Goal: Information Seeking & Learning: Learn about a topic

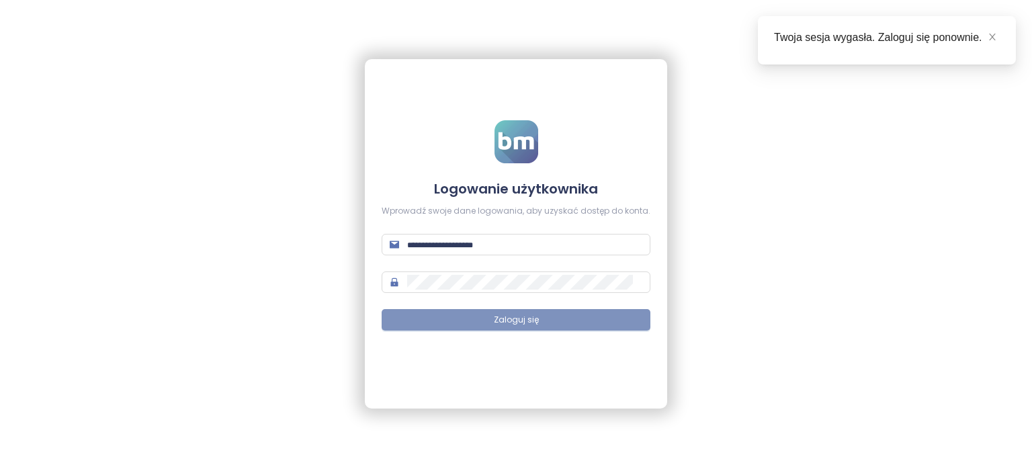
type input "**********"
click at [503, 323] on span "Zaloguj się" at bounding box center [516, 320] width 45 height 13
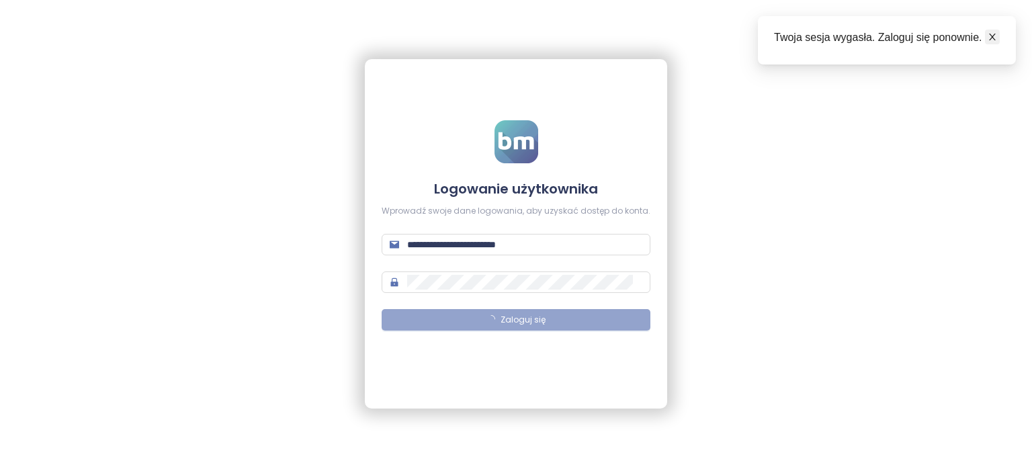
click at [992, 34] on icon "close" at bounding box center [992, 36] width 9 height 9
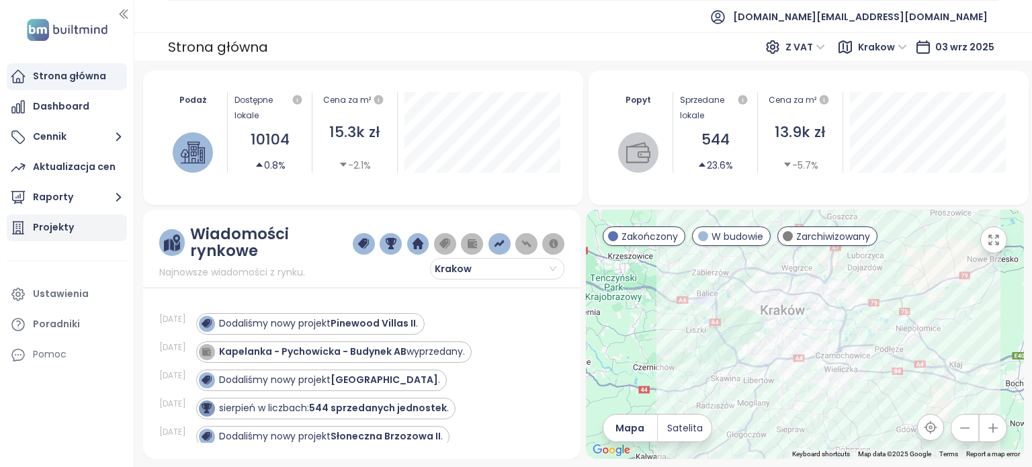
click at [50, 225] on div "Projekty" at bounding box center [53, 227] width 41 height 17
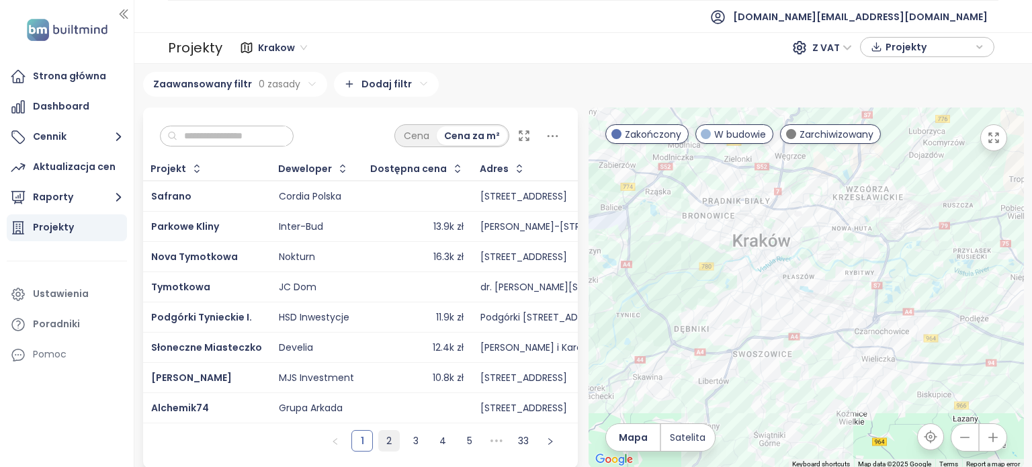
click at [390, 450] on link "2" at bounding box center [389, 441] width 20 height 20
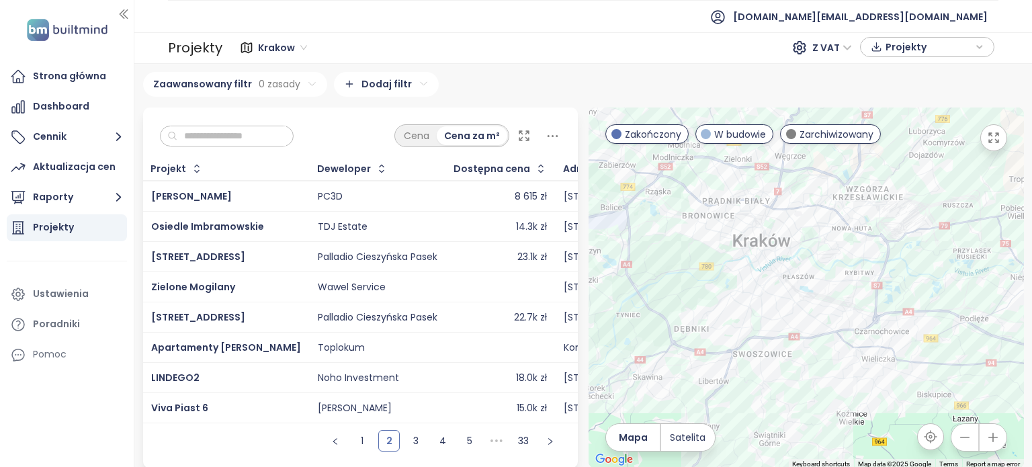
click at [205, 147] on div "Cena Cena za m²" at bounding box center [361, 133] width 436 height 50
click at [224, 130] on input "text" at bounding box center [231, 136] width 109 height 20
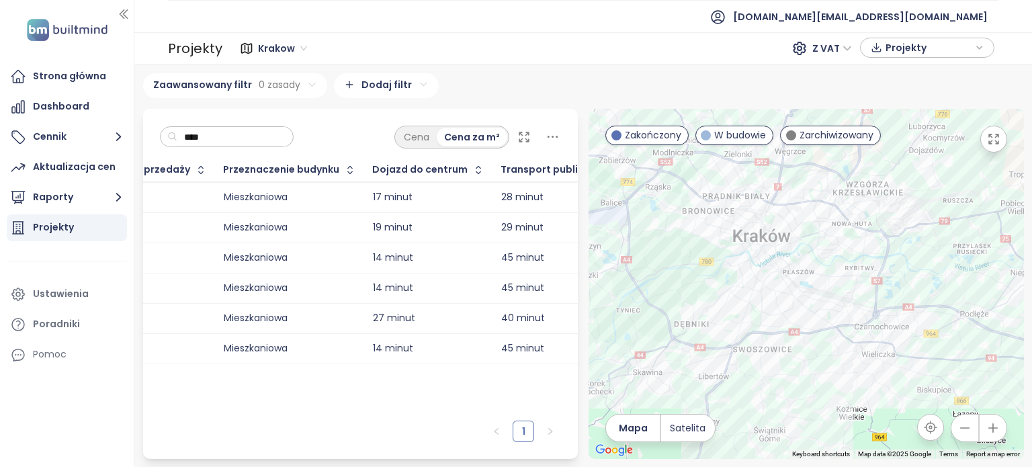
scroll to position [0, 844]
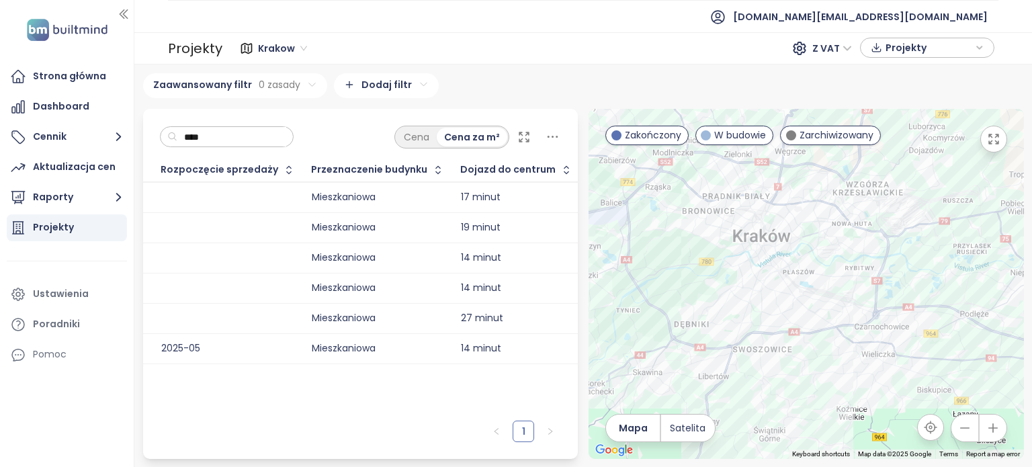
type input "****"
click at [519, 128] on div at bounding box center [524, 137] width 13 height 23
click at [522, 132] on icon at bounding box center [524, 136] width 9 height 9
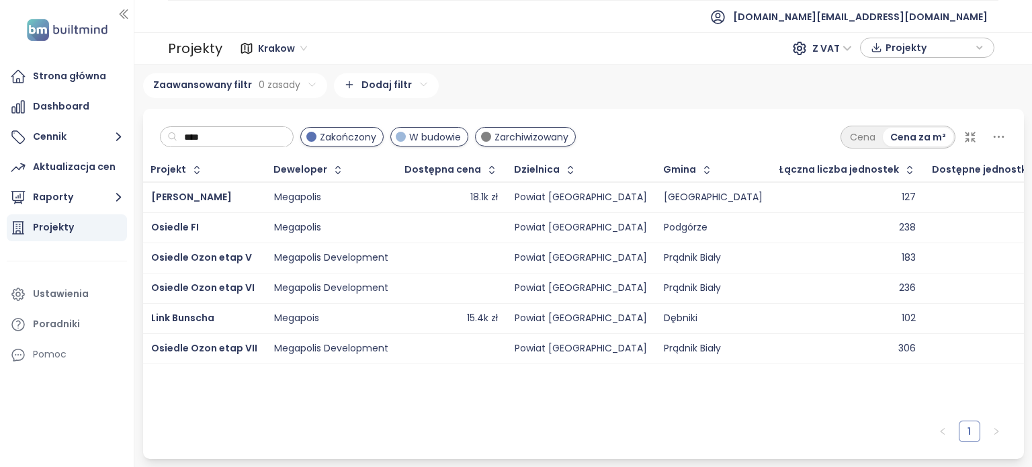
click at [286, 145] on input "****" at bounding box center [231, 137] width 109 height 20
type input "*"
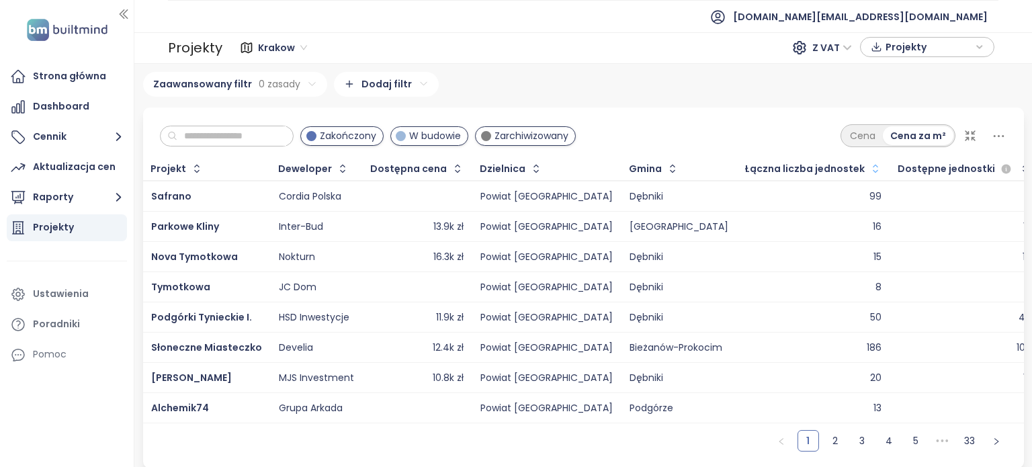
click at [873, 165] on icon "button" at bounding box center [875, 169] width 5 height 8
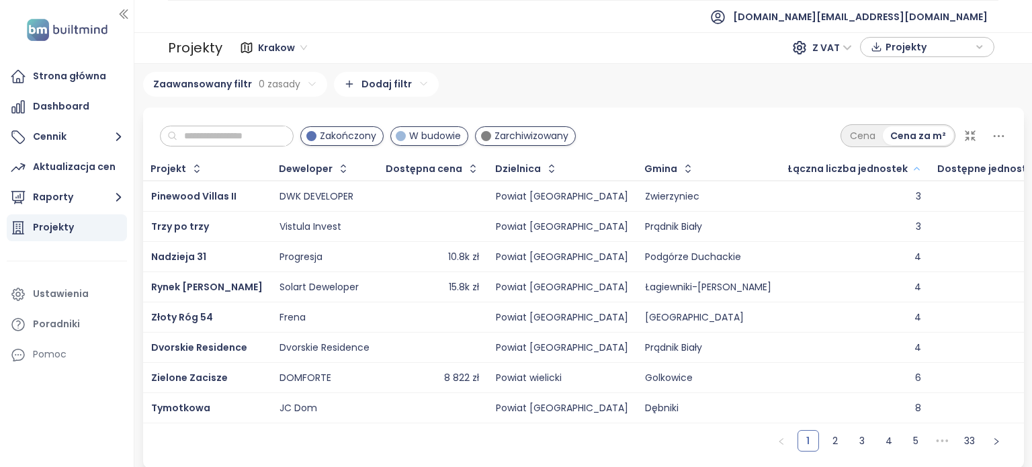
click at [912, 168] on icon "button" at bounding box center [917, 169] width 10 height 16
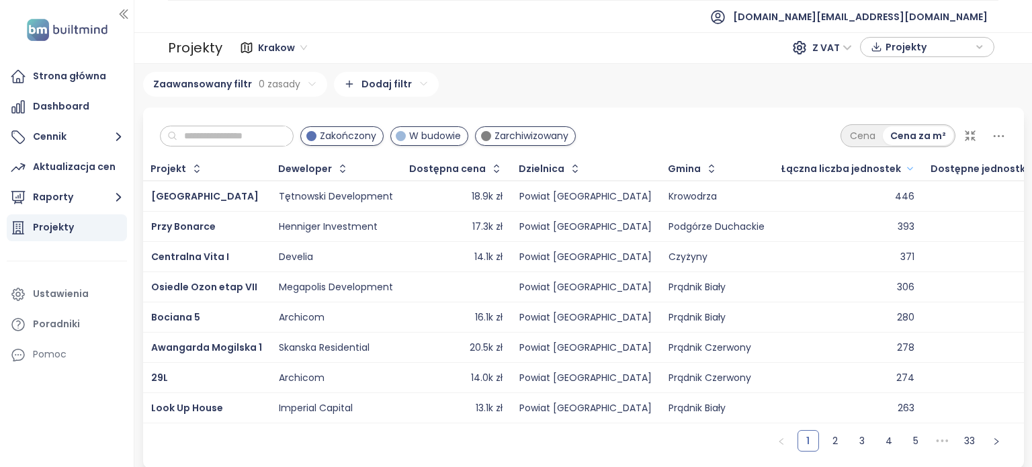
click at [991, 136] on icon at bounding box center [999, 136] width 17 height 17
click at [790, 121] on div "Zakończony W budowie Zarchiwizowany Cena Cena za m²" at bounding box center [583, 133] width 881 height 50
click at [827, 446] on link "2" at bounding box center [835, 441] width 20 height 20
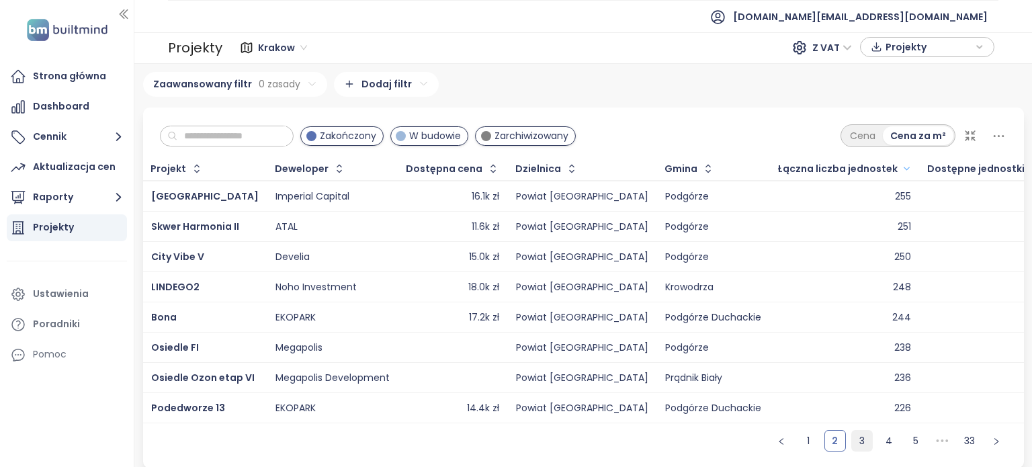
click at [854, 448] on link "3" at bounding box center [862, 441] width 20 height 20
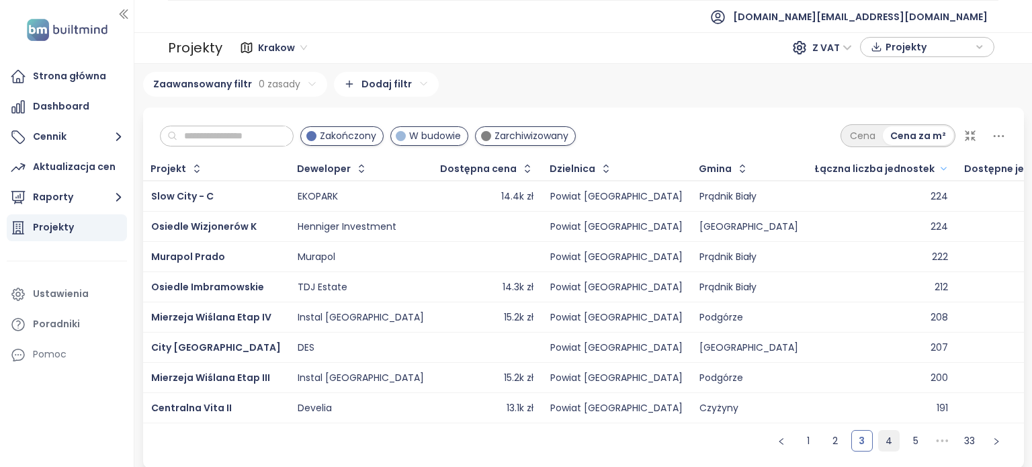
click at [879, 446] on link "4" at bounding box center [889, 441] width 20 height 20
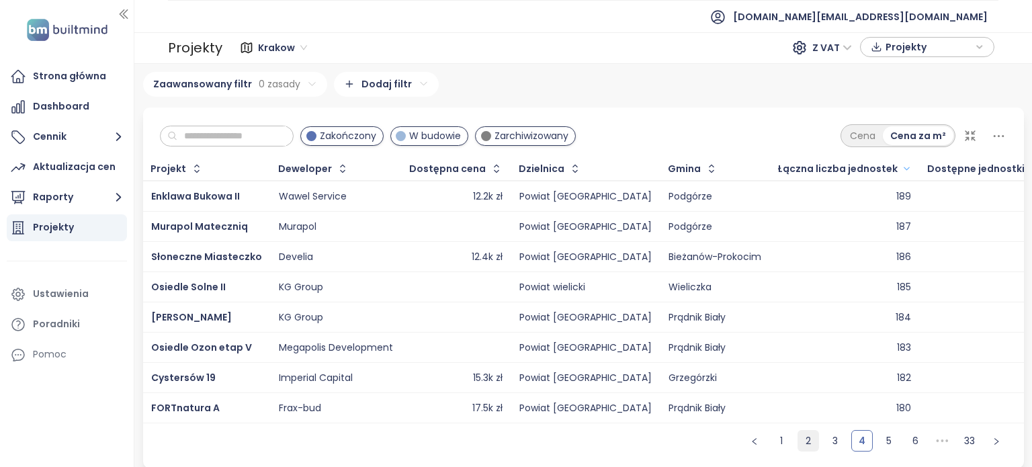
click at [827, 450] on link "3" at bounding box center [835, 441] width 20 height 20
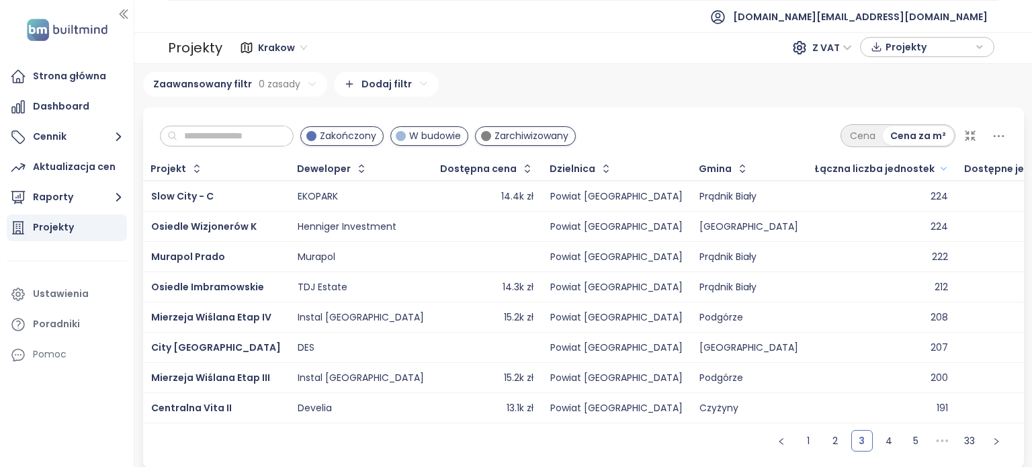
click at [247, 136] on input "text" at bounding box center [231, 136] width 109 height 20
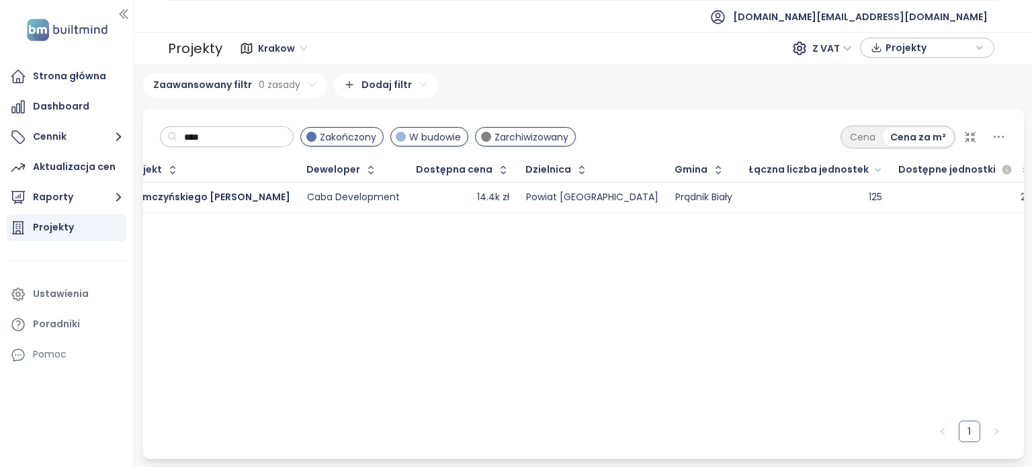
scroll to position [0, 0]
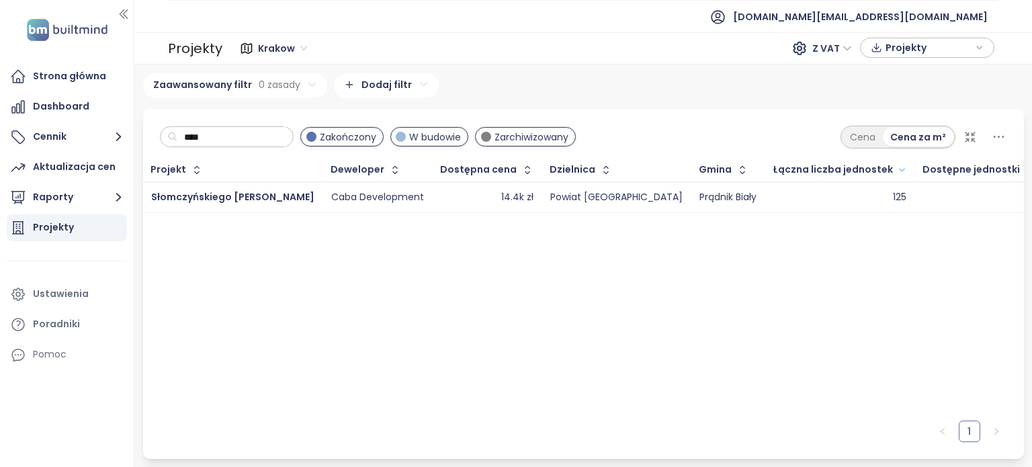
type input "****"
click at [971, 136] on icon at bounding box center [970, 136] width 13 height 13
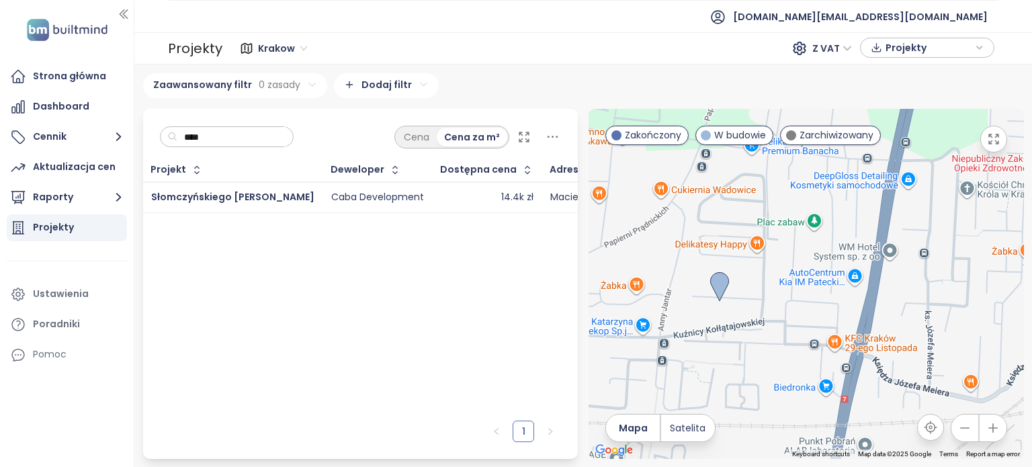
click at [218, 137] on input "****" at bounding box center [231, 137] width 109 height 20
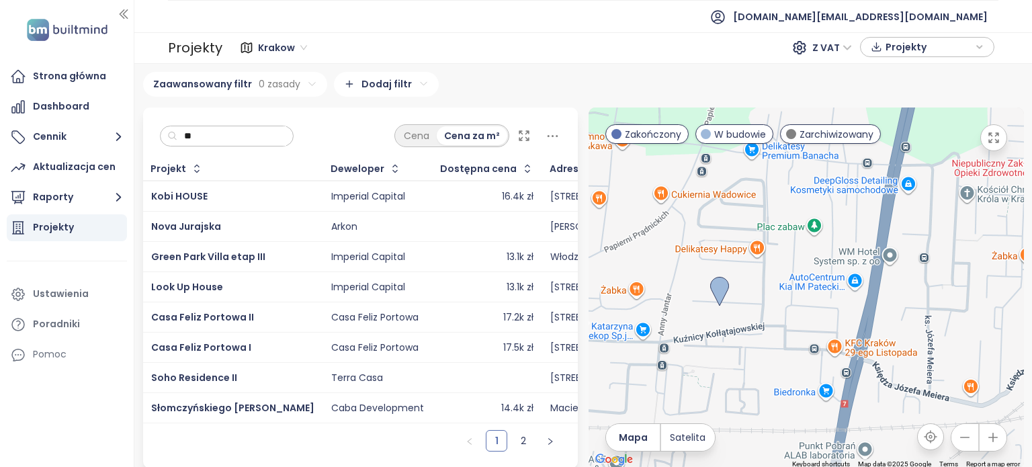
type input "*"
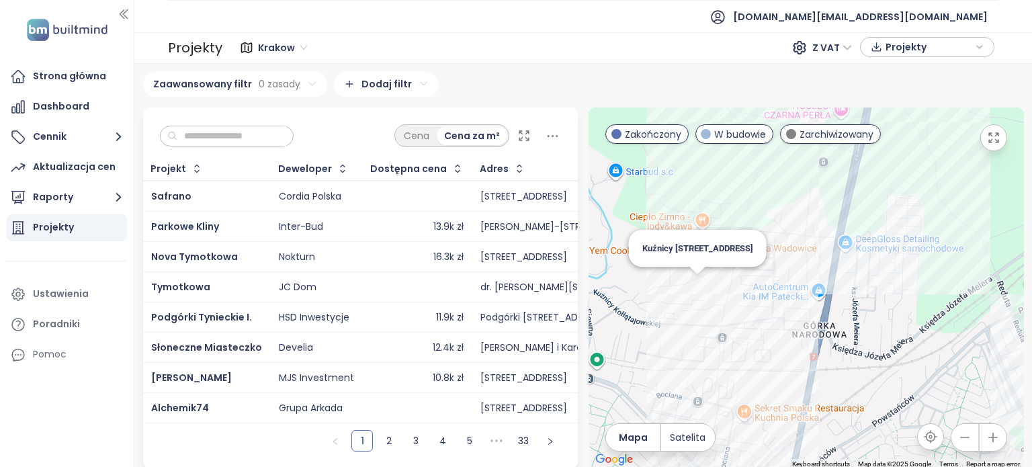
click at [693, 292] on div "Kuźnicy [STREET_ADDRESS]" at bounding box center [807, 288] width 436 height 361
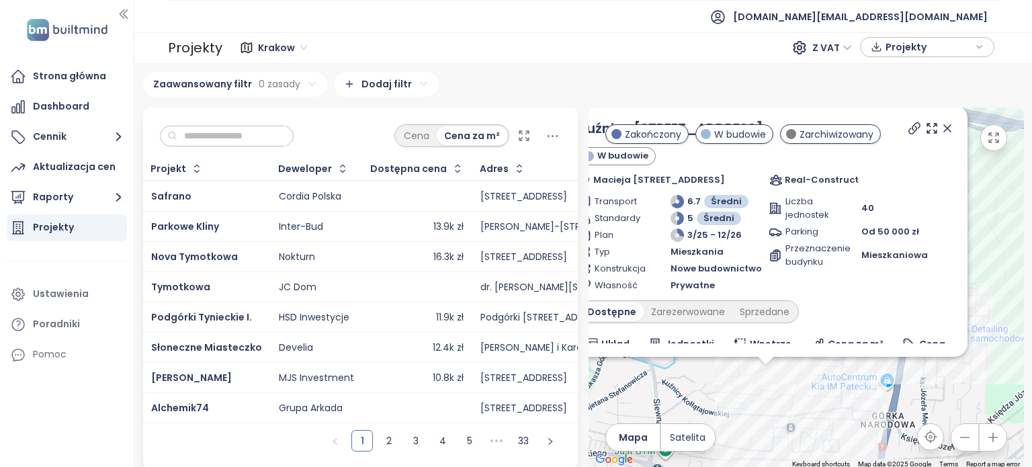
drag, startPoint x: 836, startPoint y: 299, endPoint x: 794, endPoint y: 405, distance: 114.3
click at [793, 406] on div "Kuźnicy [STREET_ADDRESS] W budowie Macieja [STREET_ADDRESS] Real-Construct Tran…" at bounding box center [807, 288] width 436 height 361
click at [840, 370] on div "Kuźnicy [STREET_ADDRESS] W budowie Macieja [STREET_ADDRESS] Real-Construct Tran…" at bounding box center [807, 288] width 436 height 361
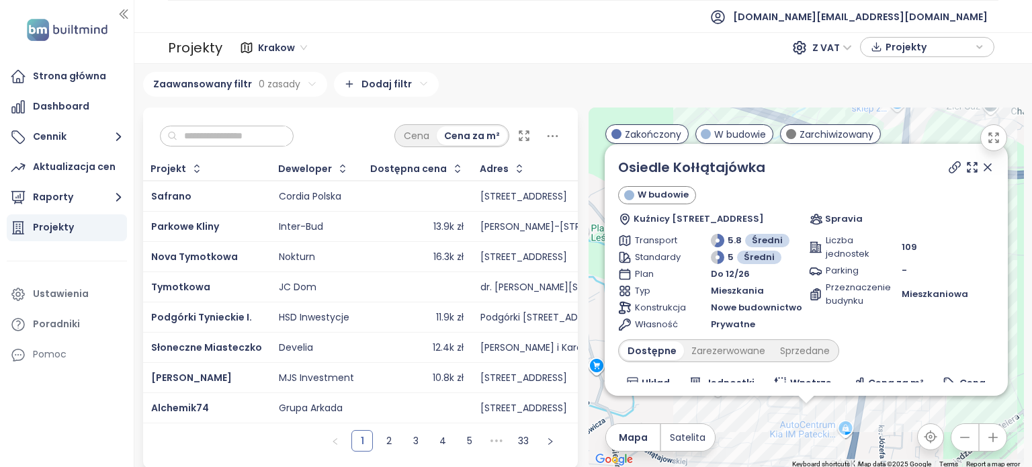
click at [981, 173] on icon at bounding box center [987, 167] width 13 height 13
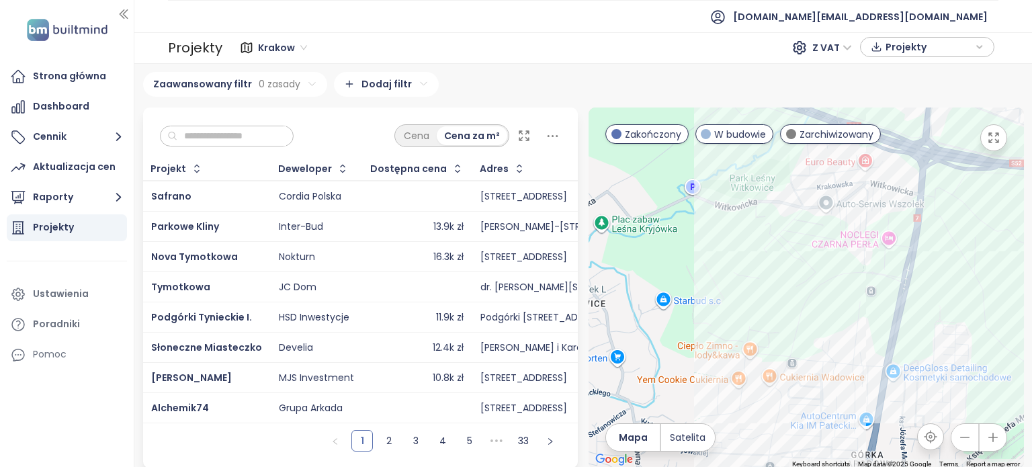
click at [228, 136] on input "text" at bounding box center [231, 136] width 109 height 20
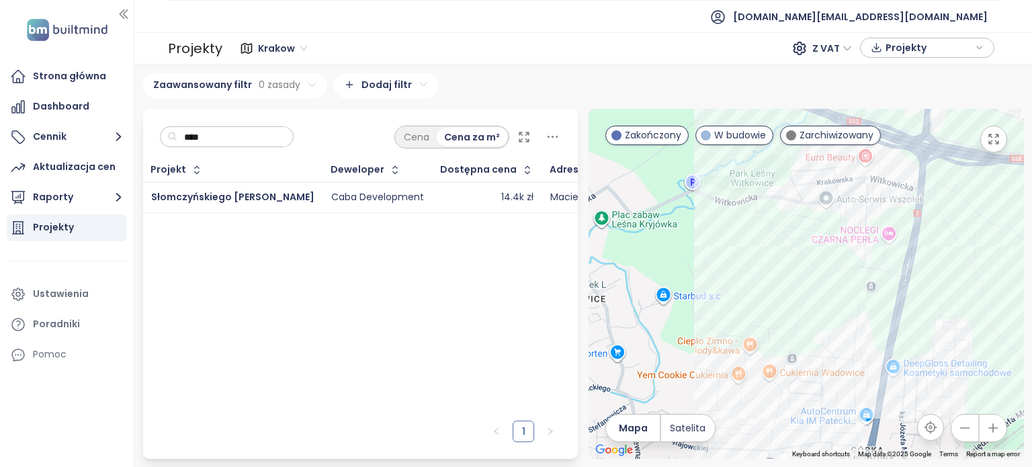
type input "****"
